Goal: Information Seeking & Learning: Learn about a topic

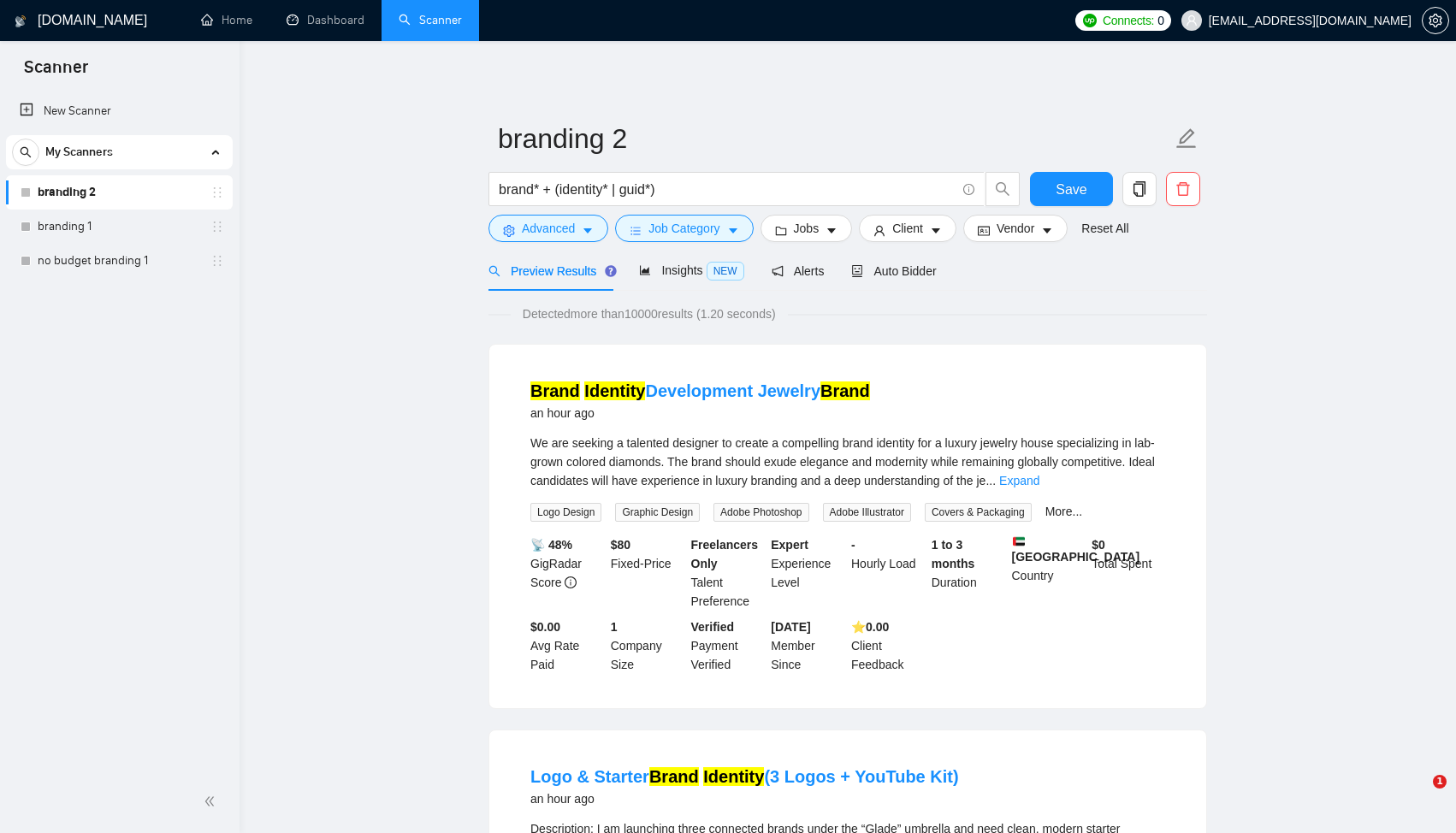
click at [61, 15] on h1 "[DOMAIN_NAME]" at bounding box center [92, 21] width 110 height 41
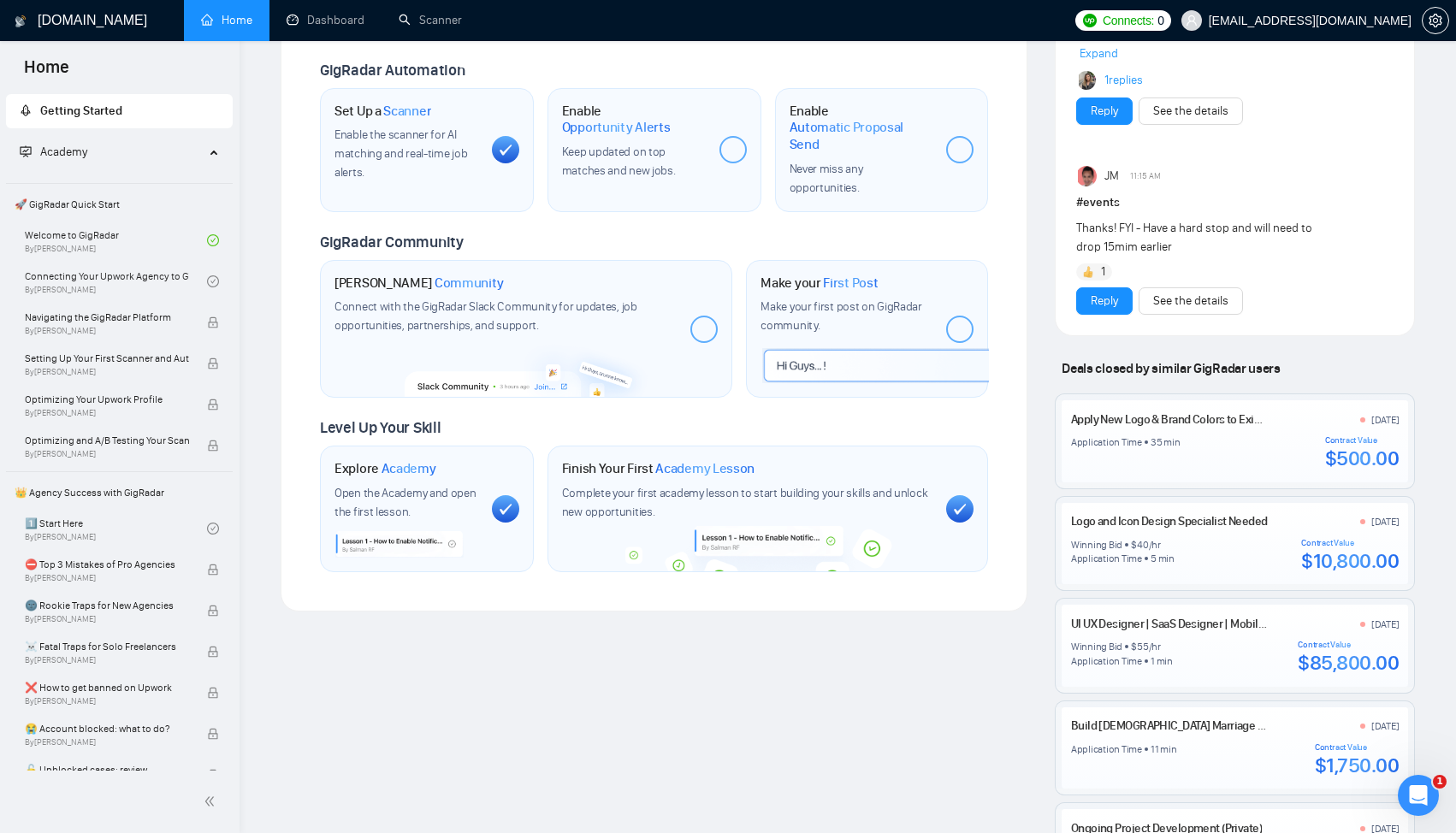
scroll to position [592, 0]
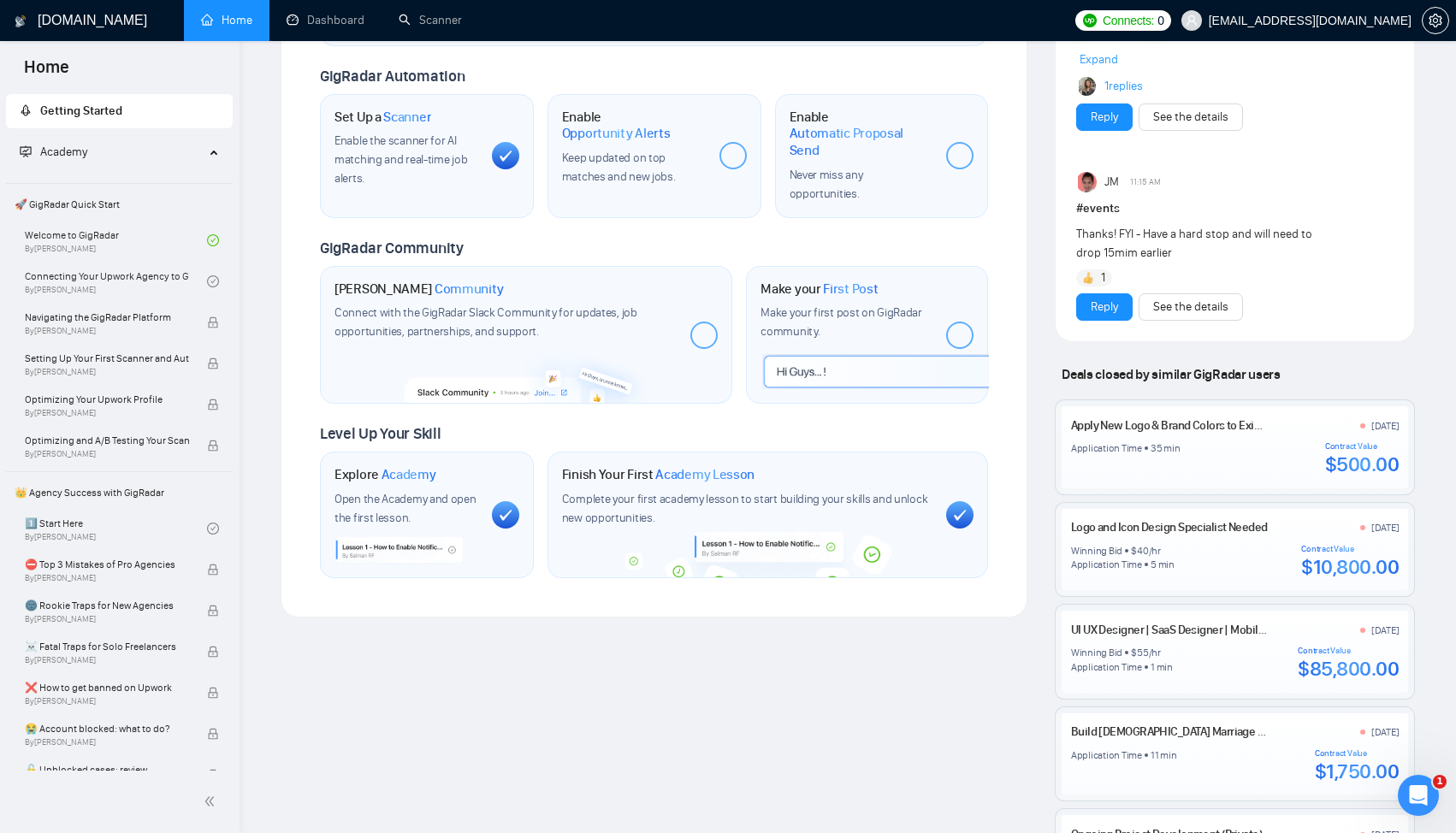
click at [807, 369] on div "Make your First Post Make your first post on GigRadar community." at bounding box center [846, 335] width 172 height 110
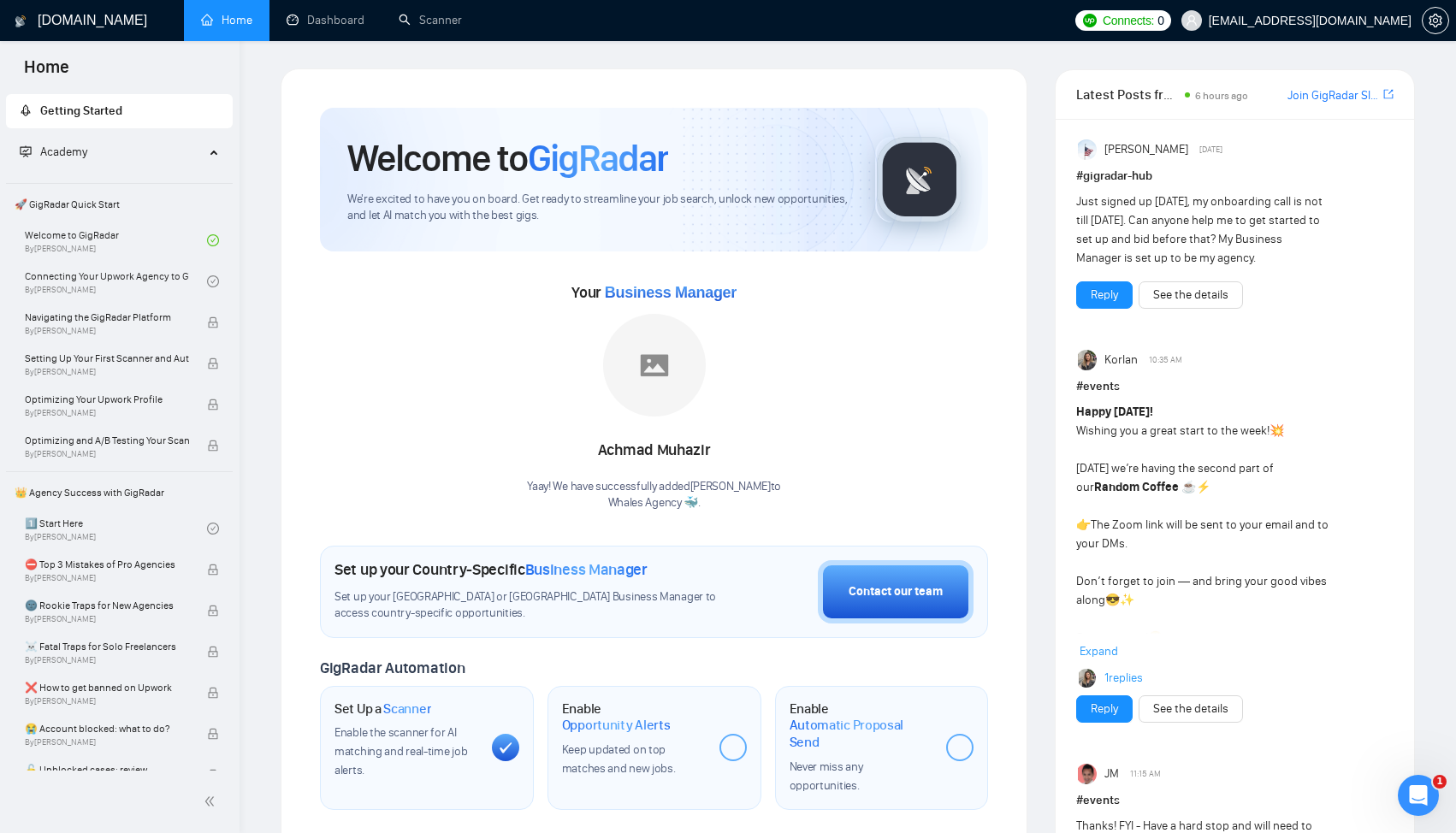
scroll to position [658, 0]
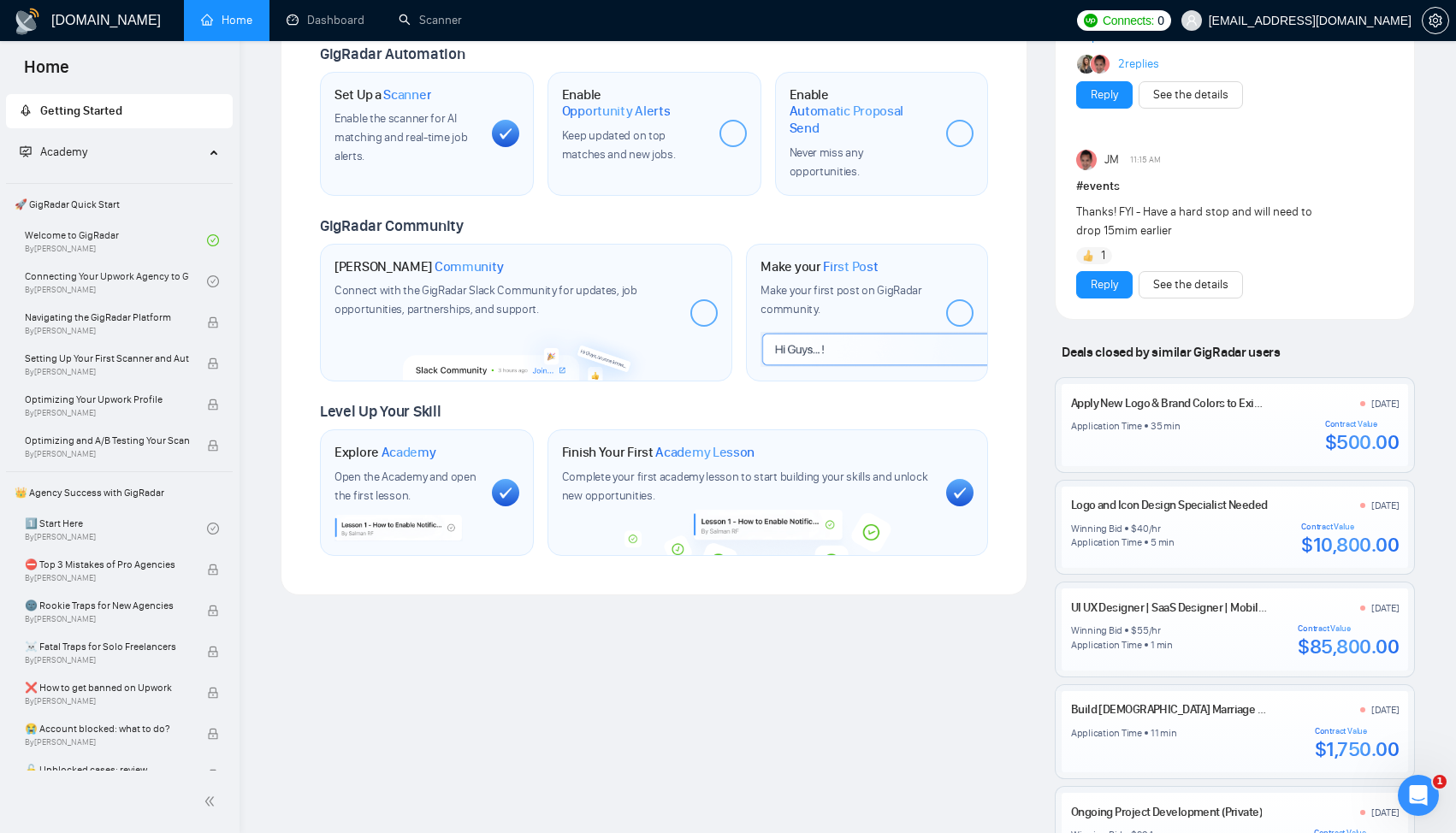
scroll to position [669, 0]
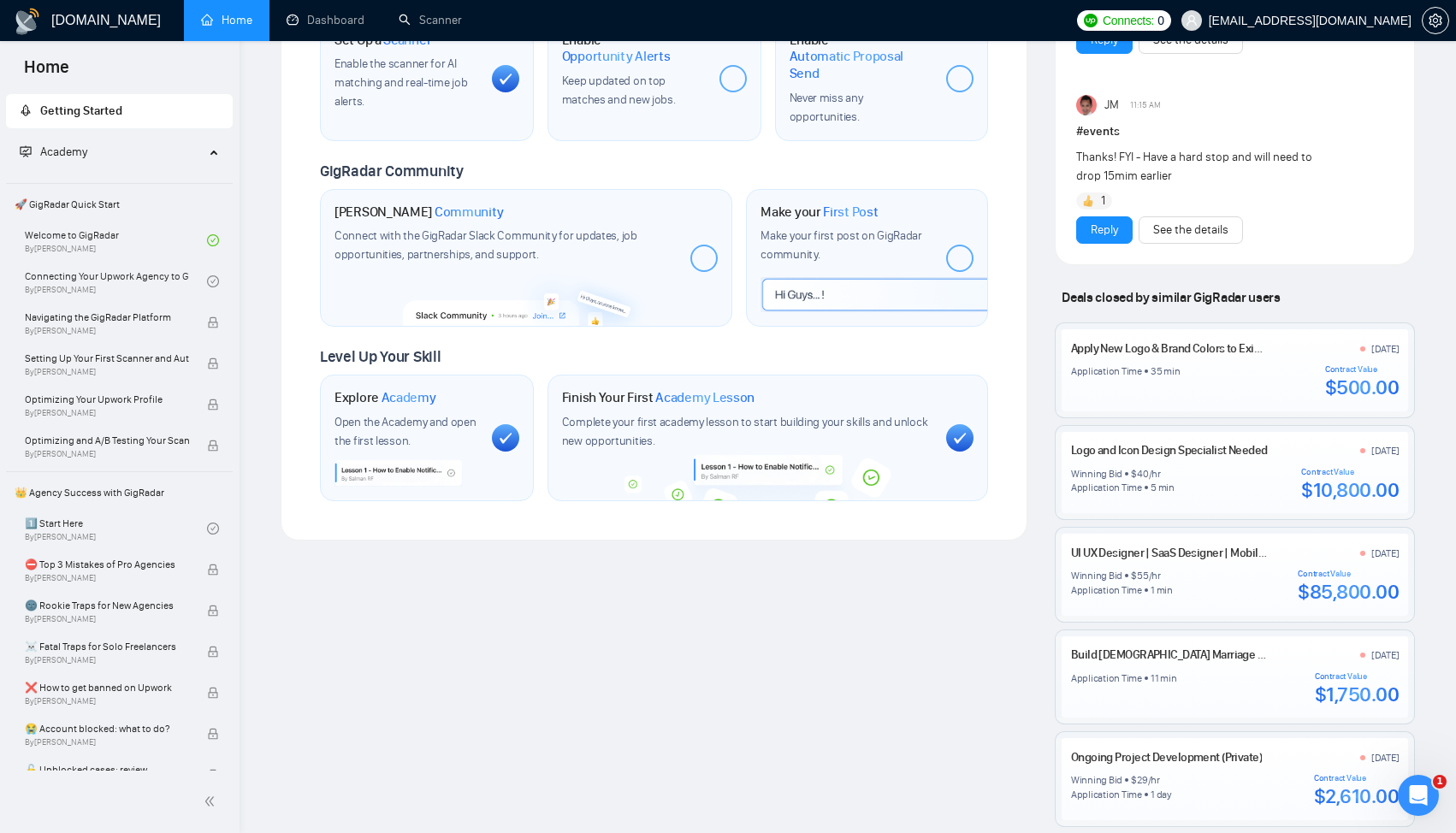
click at [881, 455] on div "Finish Your First Academy Lesson Complete your first academy lesson to start bu…" at bounding box center [748, 433] width 371 height 89
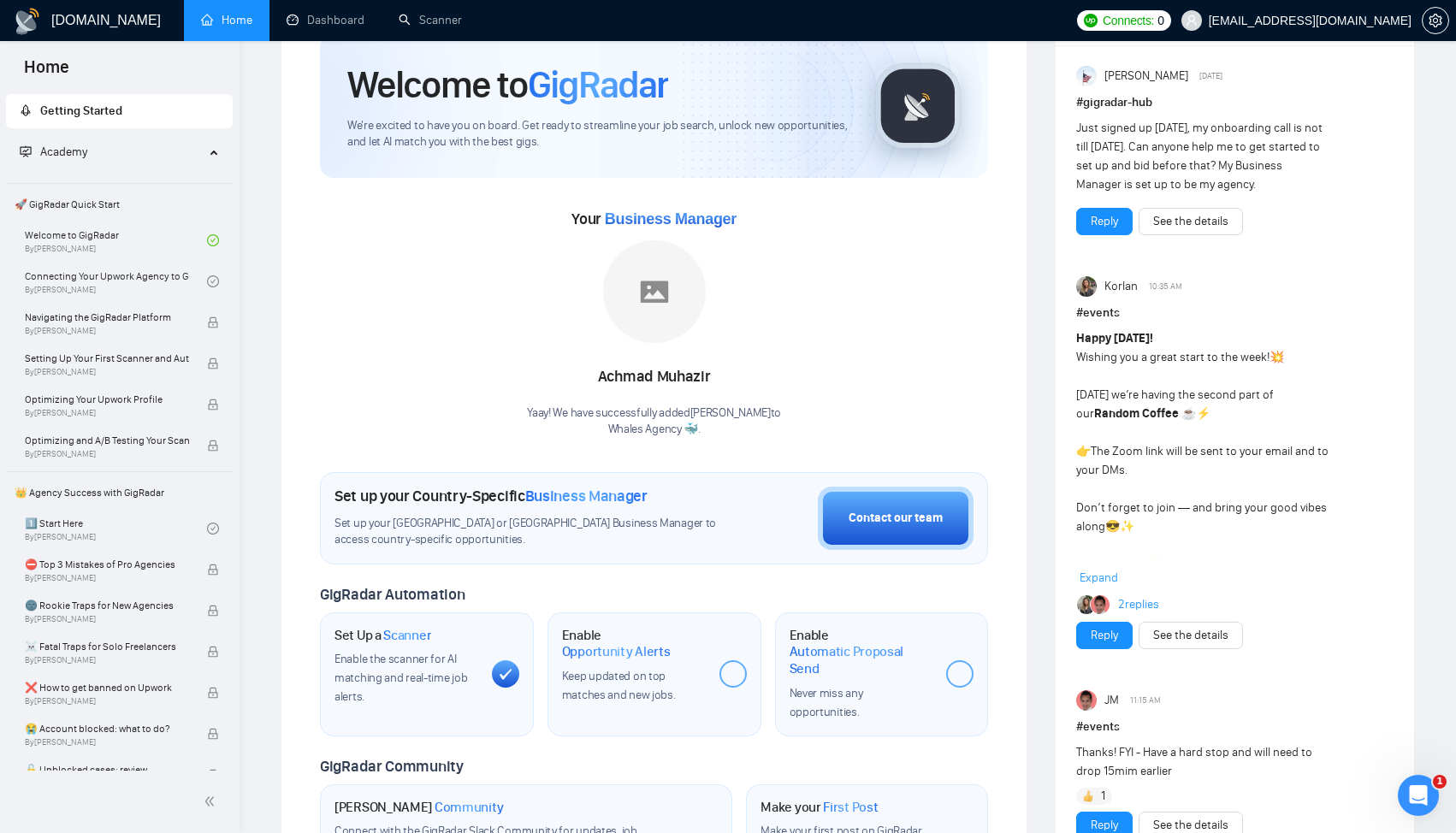
scroll to position [51, 0]
